Goal: Transaction & Acquisition: Book appointment/travel/reservation

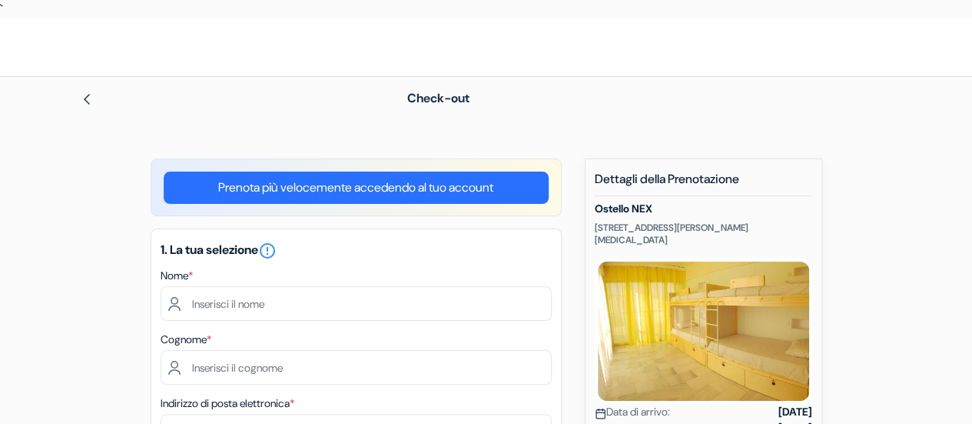
click at [374, 196] on link "Prenota più velocemente accedendo al tuo account" at bounding box center [356, 187] width 385 height 32
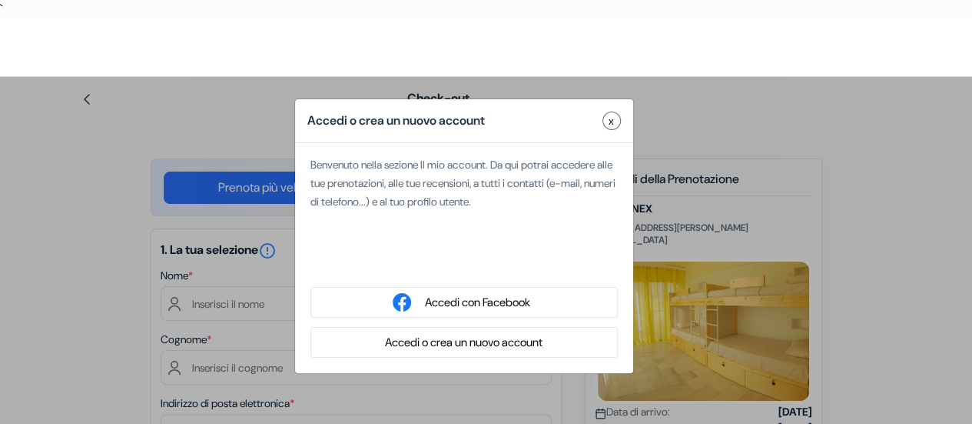
type input "Tommy"
type input "Fiorio"
type input "[EMAIL_ADDRESS][DOMAIN_NAME]"
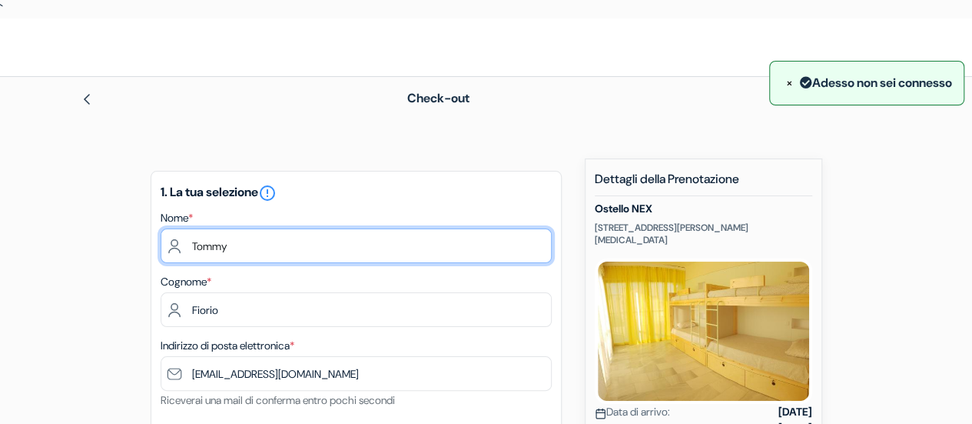
click at [302, 251] on input "Tommy" at bounding box center [356, 245] width 391 height 35
type input "Tommaso"
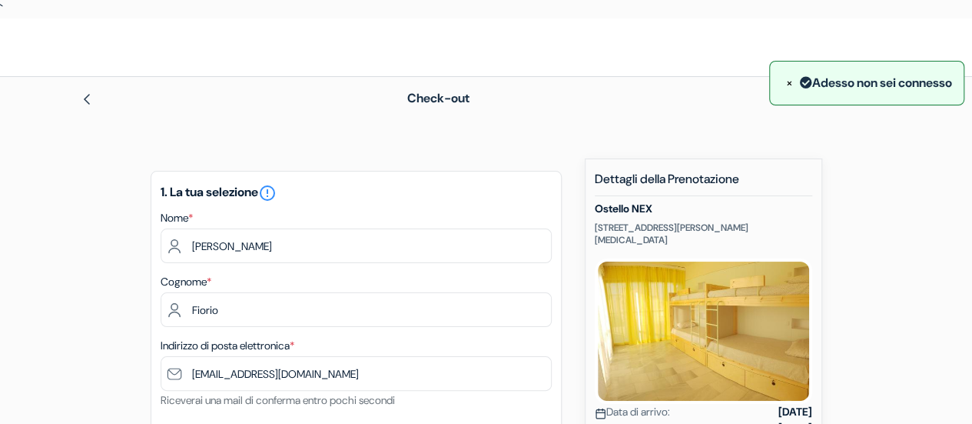
type input "3441861835"
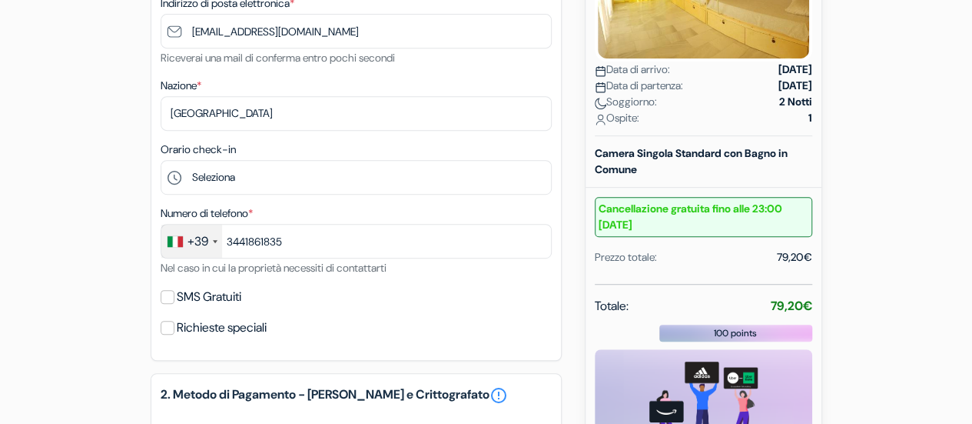
scroll to position [346, 0]
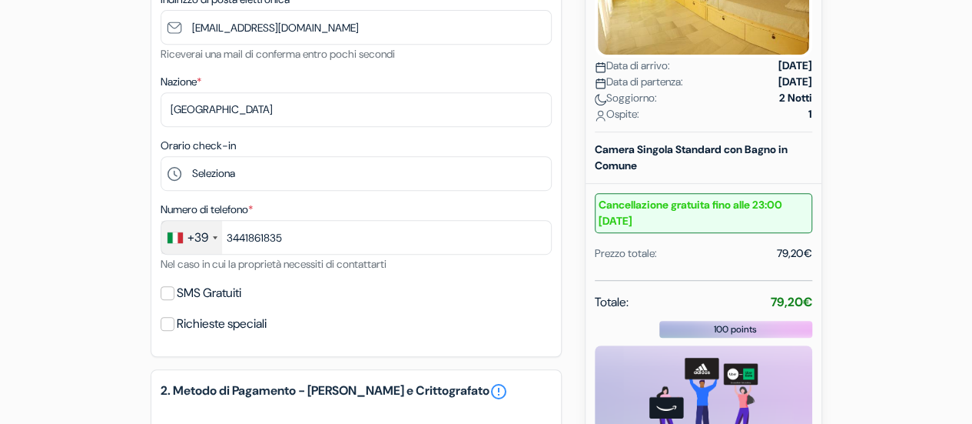
type input "Tommaso"
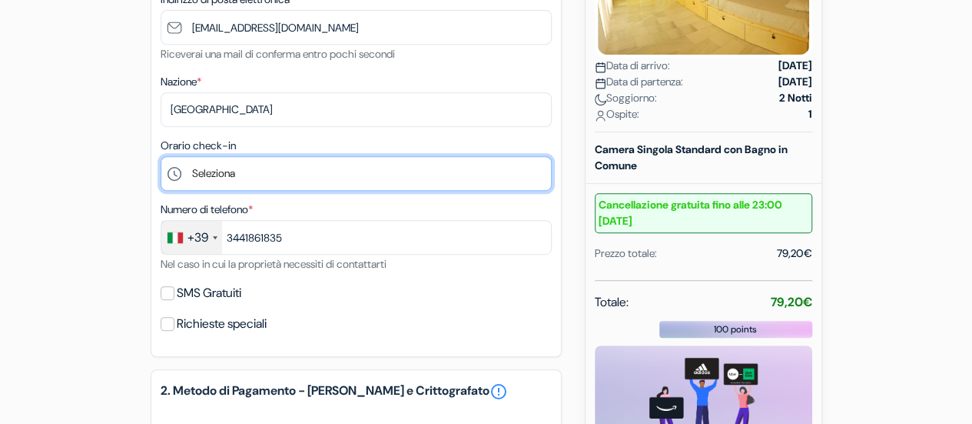
click at [241, 184] on select "Seleziona 12:00 13:00 14:00 15:00 16:00 17:00 18:00 19:00 20:00 21:00 22:00" at bounding box center [356, 173] width 391 height 35
select select "19"
click at [161, 158] on select "Seleziona 12:00 13:00 14:00 15:00 16:00 17:00 18:00 19:00 20:00 21:00 22:00" at bounding box center [356, 173] width 391 height 35
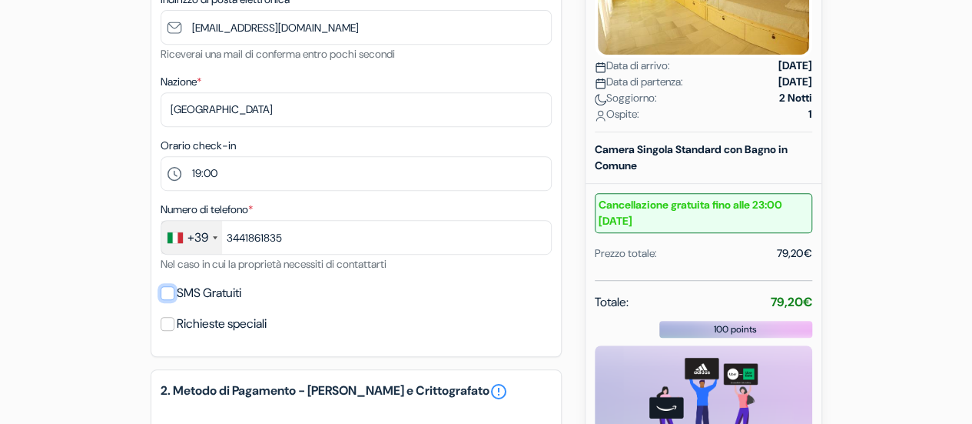
click at [166, 294] on input "SMS Gratuiti" at bounding box center [168, 293] width 14 height 14
checkbox input "true"
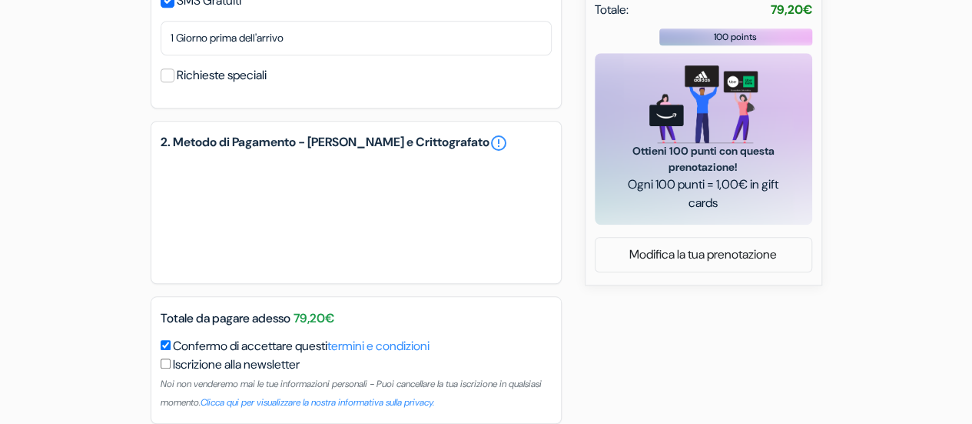
scroll to position [707, 0]
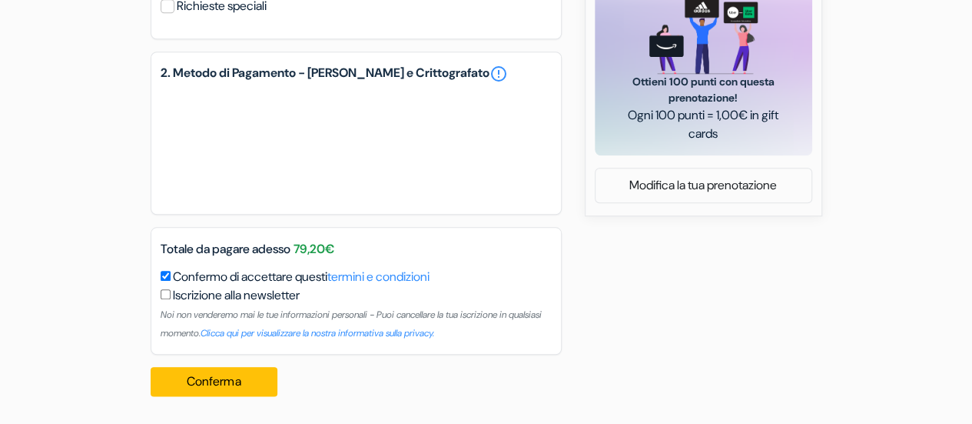
click at [166, 298] on input "checkbox" at bounding box center [166, 294] width 10 height 10
checkbox input "false"
click at [188, 381] on button "Conferma Loading..." at bounding box center [215, 381] width 128 height 29
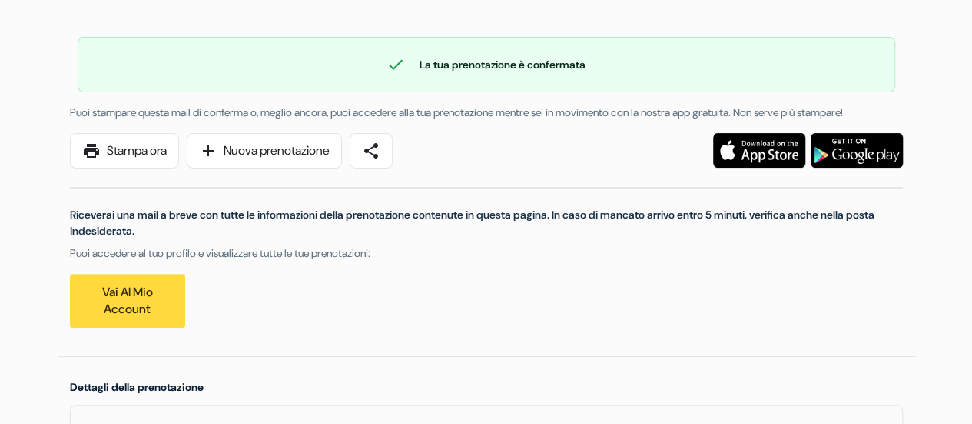
scroll to position [115, 0]
click at [862, 168] on img at bounding box center [857, 151] width 92 height 35
